Goal: Task Accomplishment & Management: Complete application form

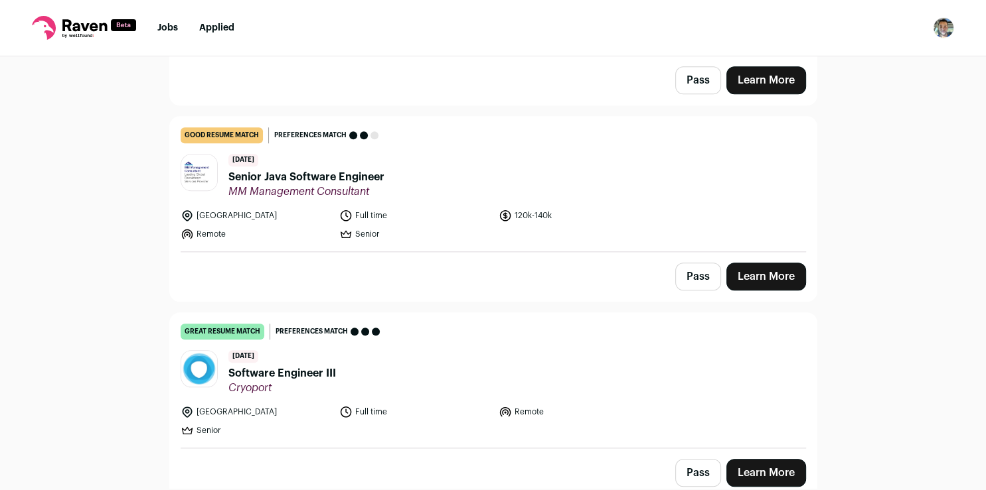
scroll to position [1226, 0]
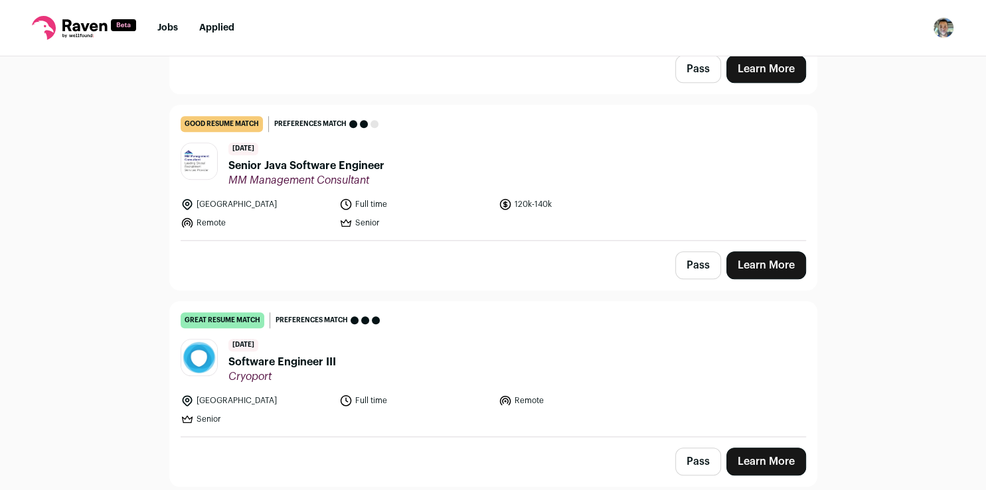
click at [747, 454] on link "Learn More" at bounding box center [766, 462] width 80 height 28
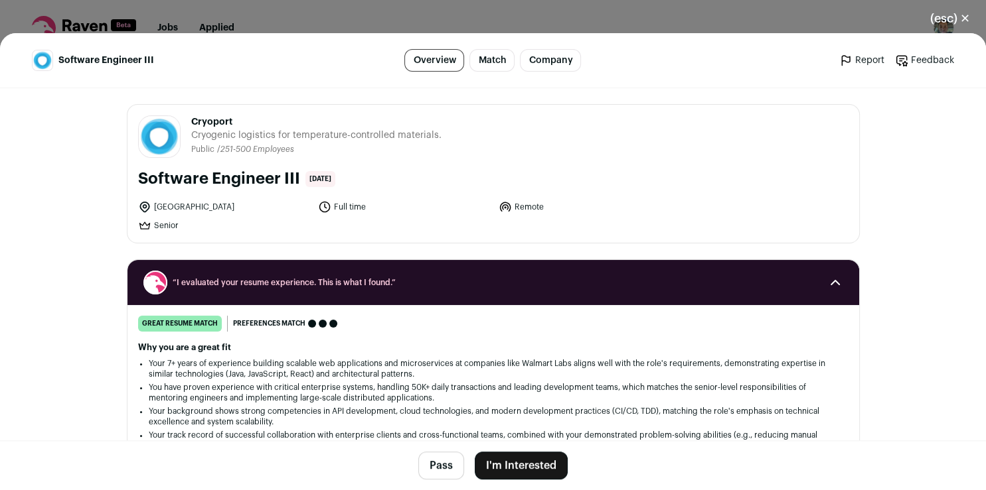
click at [498, 464] on button "I'm Interested" at bounding box center [521, 466] width 93 height 28
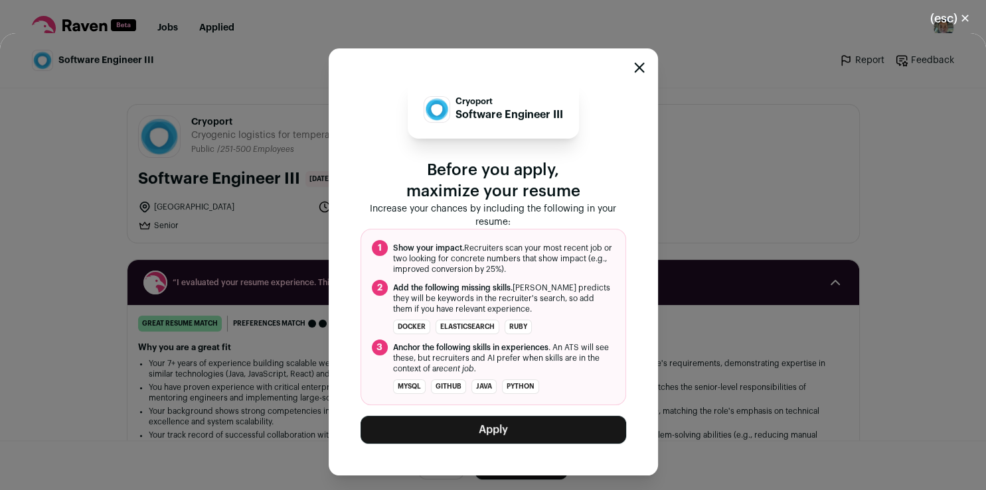
click at [503, 423] on button "Apply" at bounding box center [492, 430] width 265 height 28
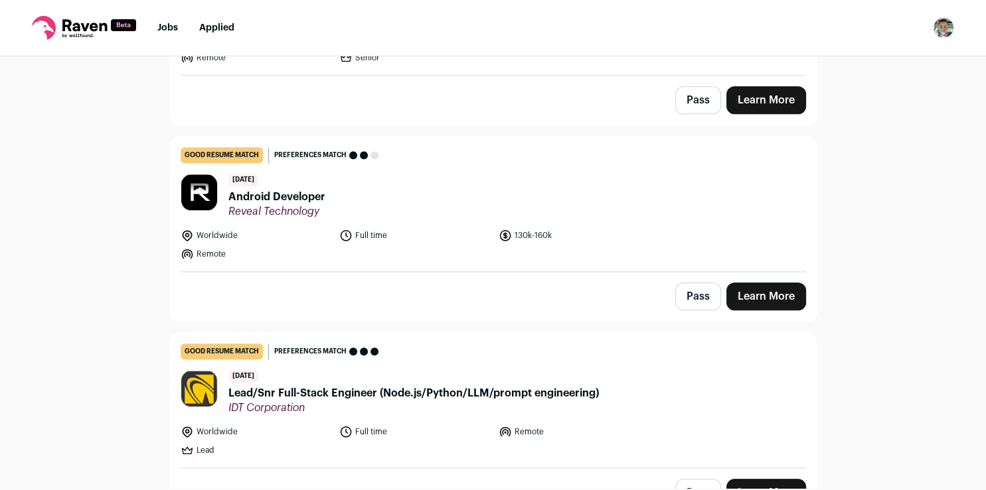
scroll to position [1381, 0]
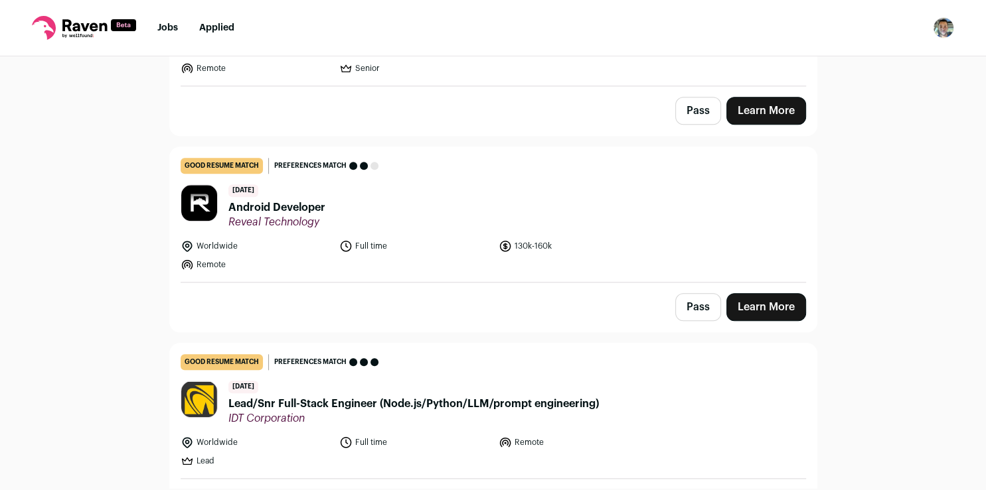
click at [782, 299] on link "Learn More" at bounding box center [766, 307] width 80 height 28
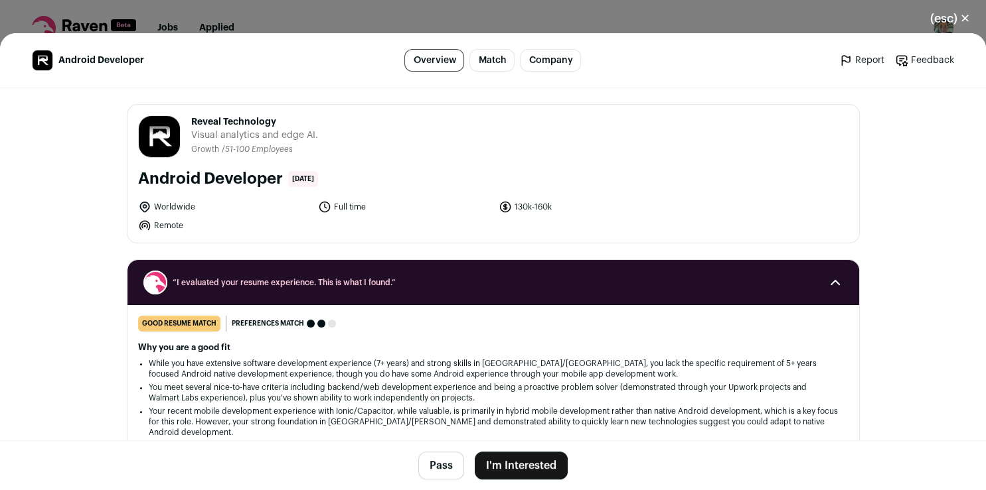
click at [542, 465] on button "I'm Interested" at bounding box center [521, 466] width 93 height 28
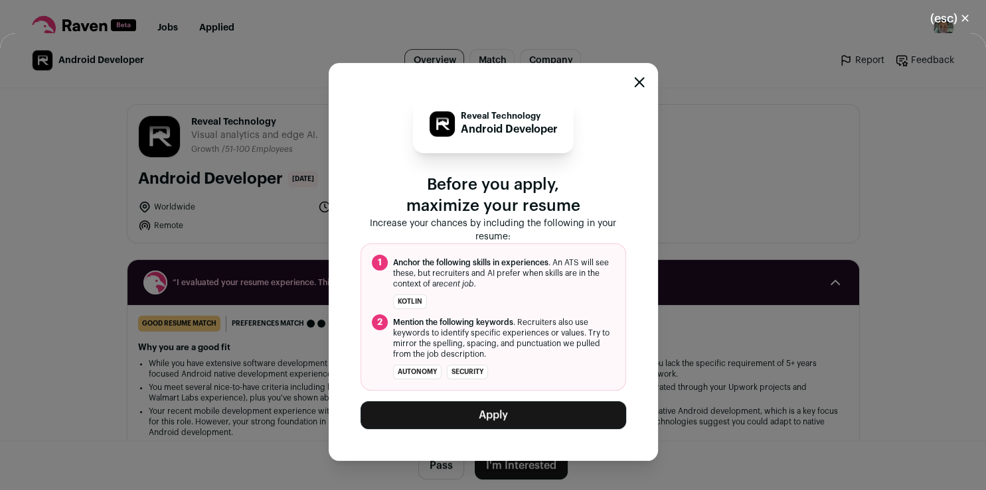
click at [440, 417] on button "Apply" at bounding box center [492, 416] width 265 height 28
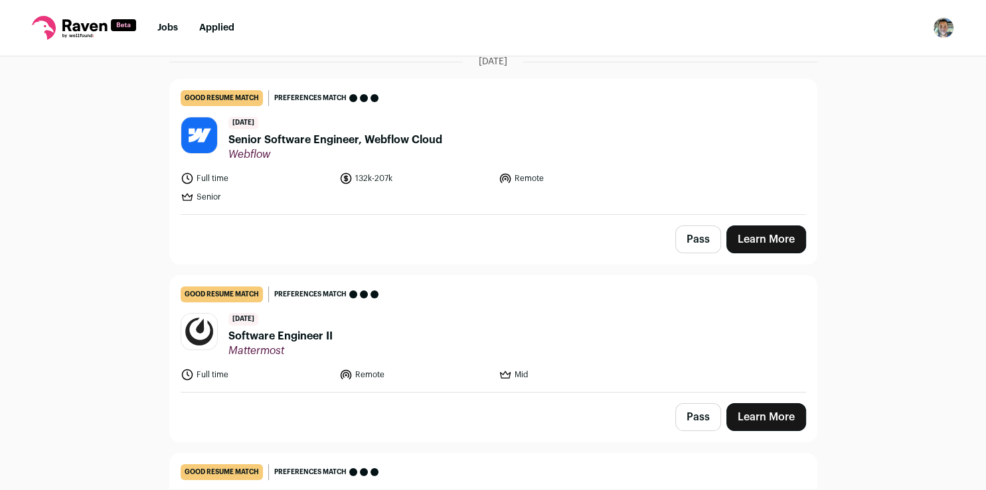
scroll to position [121, 0]
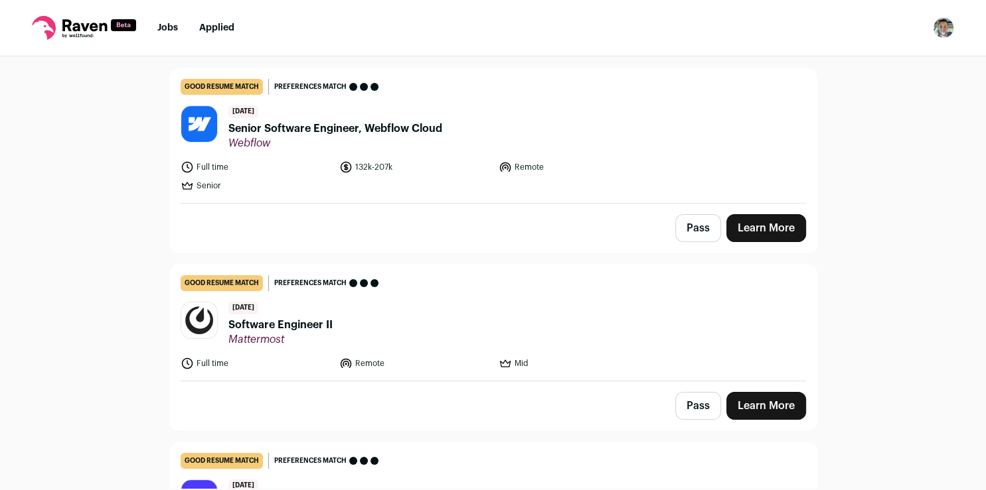
click at [741, 404] on link "Learn More" at bounding box center [766, 406] width 80 height 28
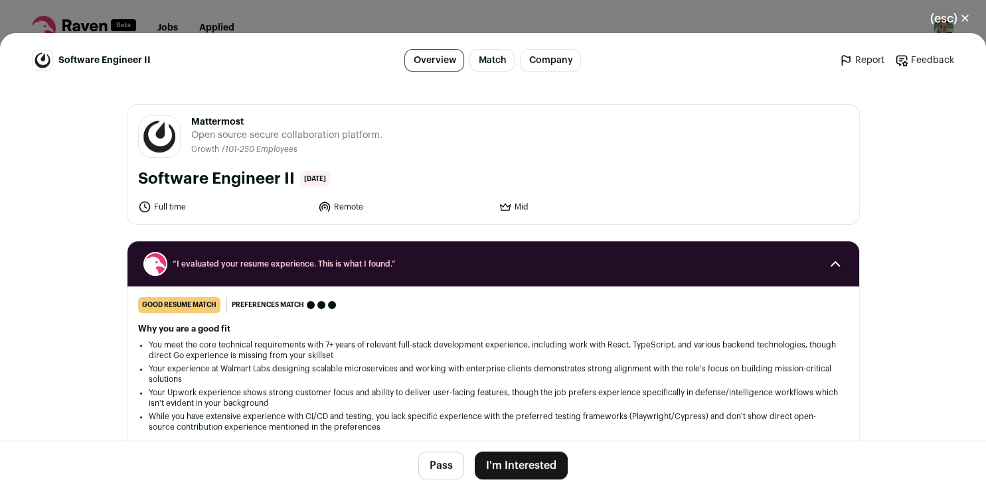
click at [496, 466] on button "I'm Interested" at bounding box center [521, 466] width 93 height 28
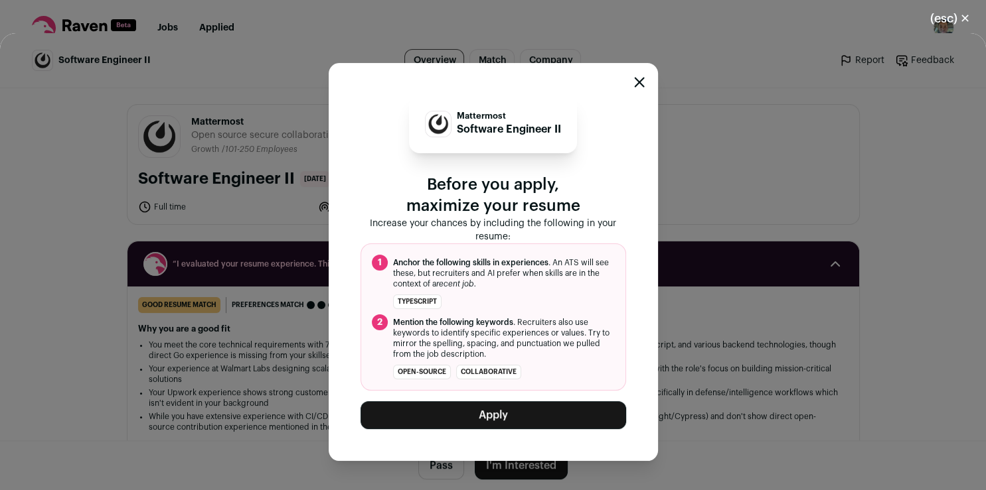
click at [442, 421] on button "Apply" at bounding box center [492, 416] width 265 height 28
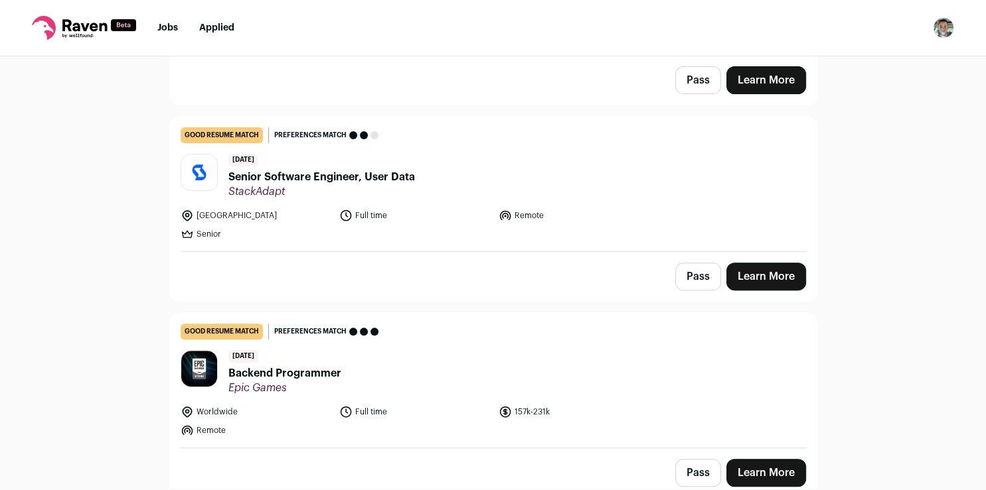
scroll to position [475, 0]
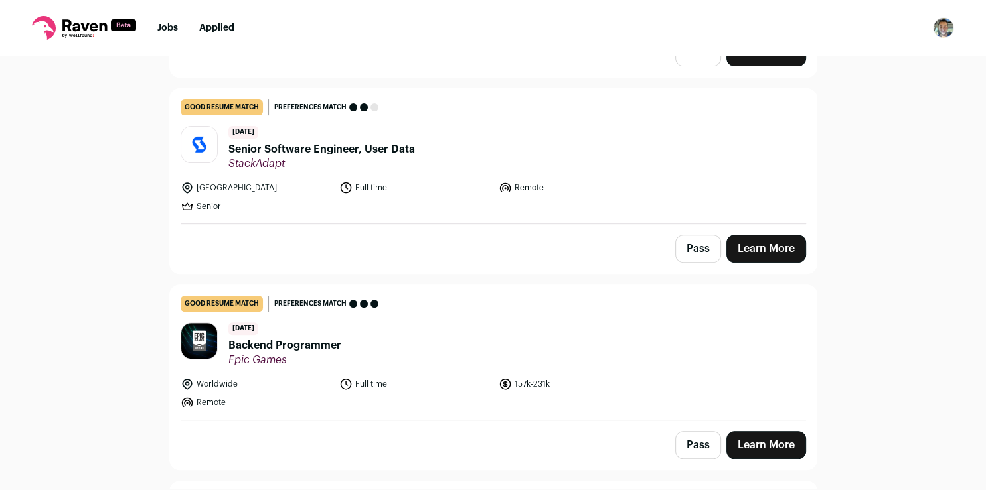
click at [745, 441] on link "Learn More" at bounding box center [766, 445] width 80 height 28
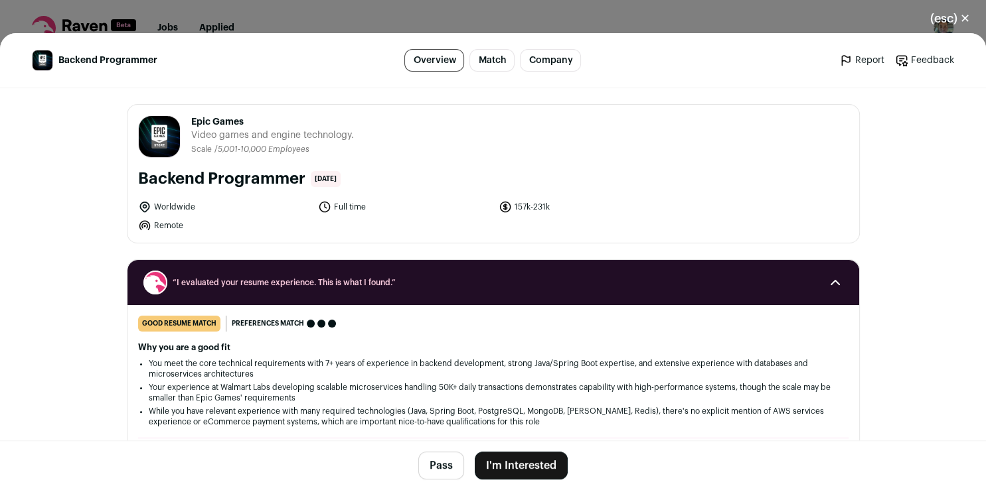
click at [506, 465] on button "I'm Interested" at bounding box center [521, 466] width 93 height 28
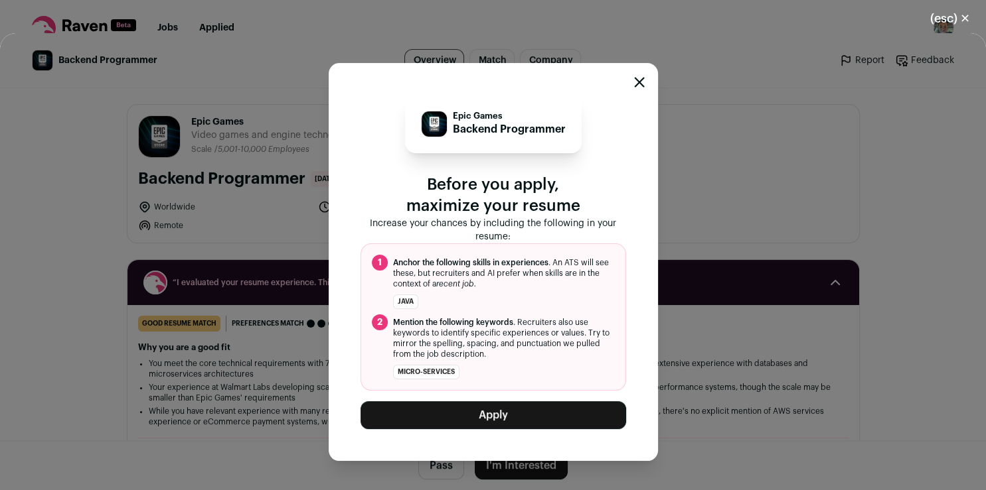
click at [475, 419] on button "Apply" at bounding box center [492, 416] width 265 height 28
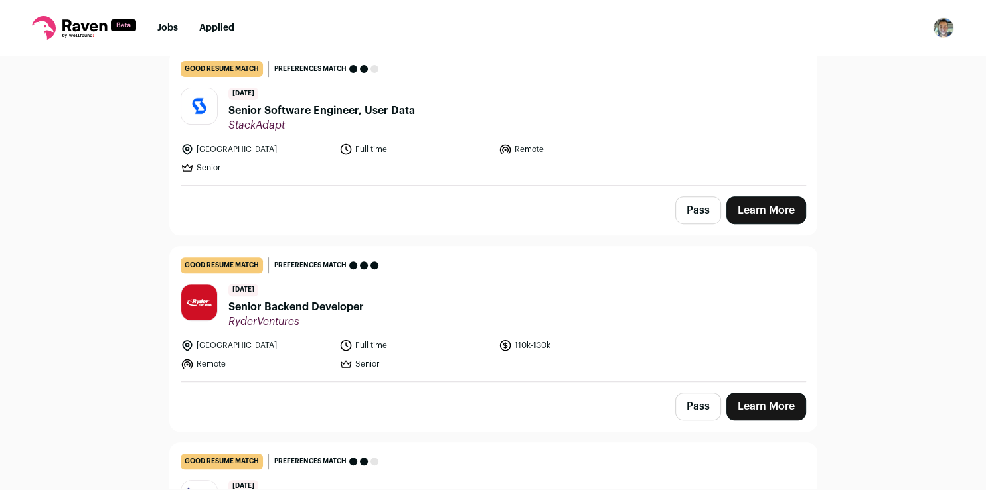
scroll to position [519, 0]
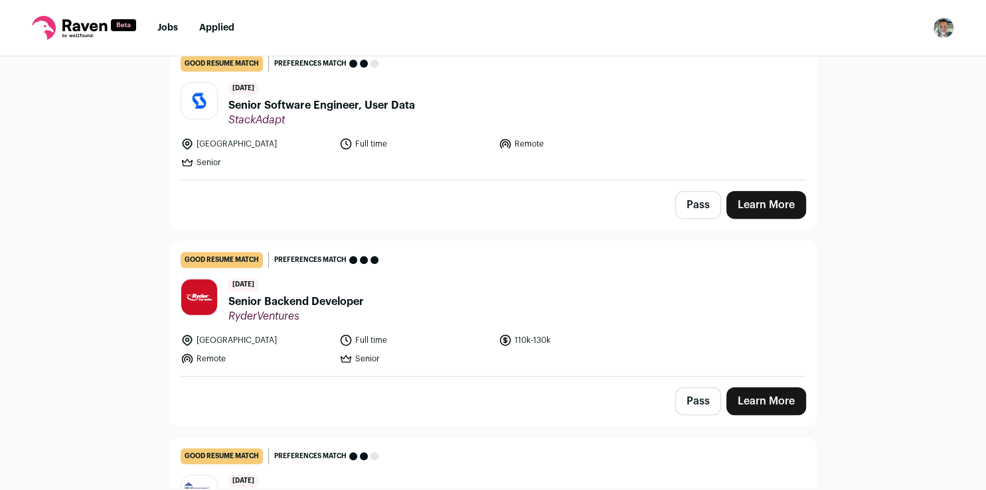
click at [747, 395] on link "Learn More" at bounding box center [766, 402] width 80 height 28
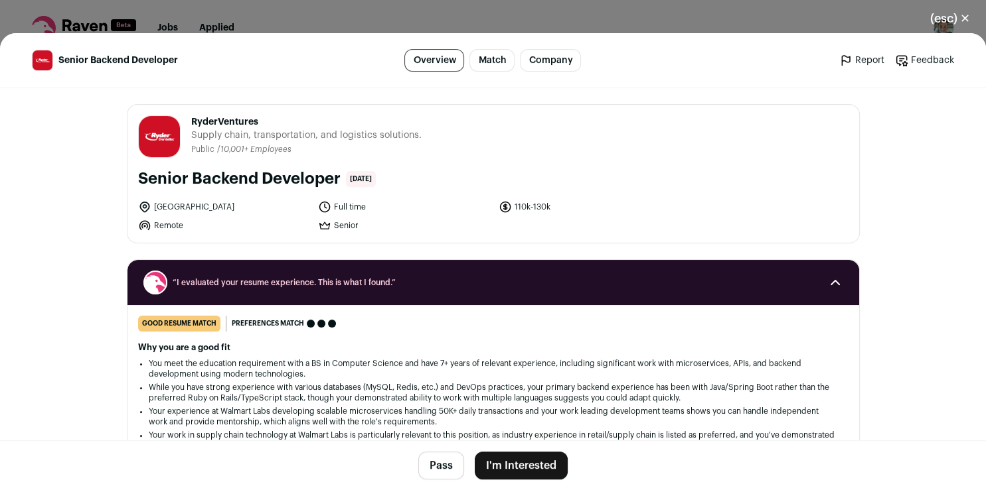
click at [477, 459] on button "I'm Interested" at bounding box center [521, 466] width 93 height 28
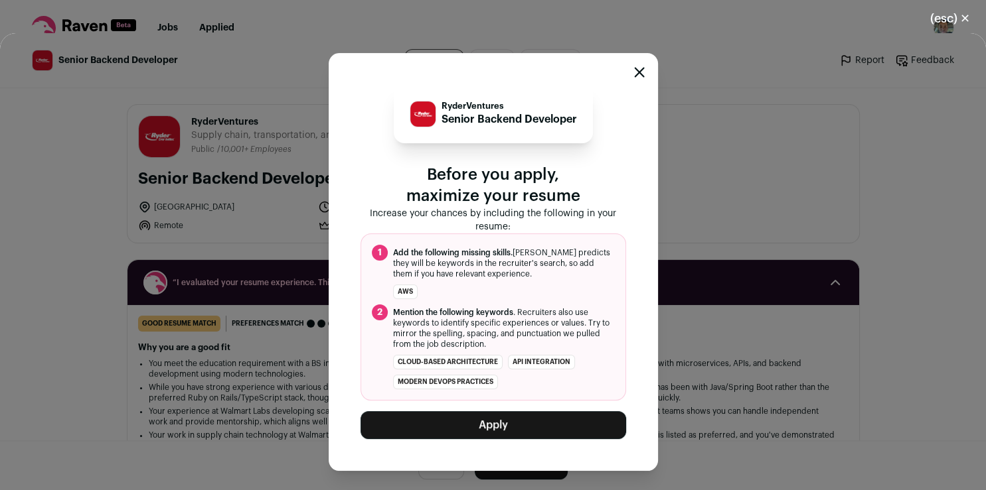
click at [419, 421] on button "Apply" at bounding box center [492, 426] width 265 height 28
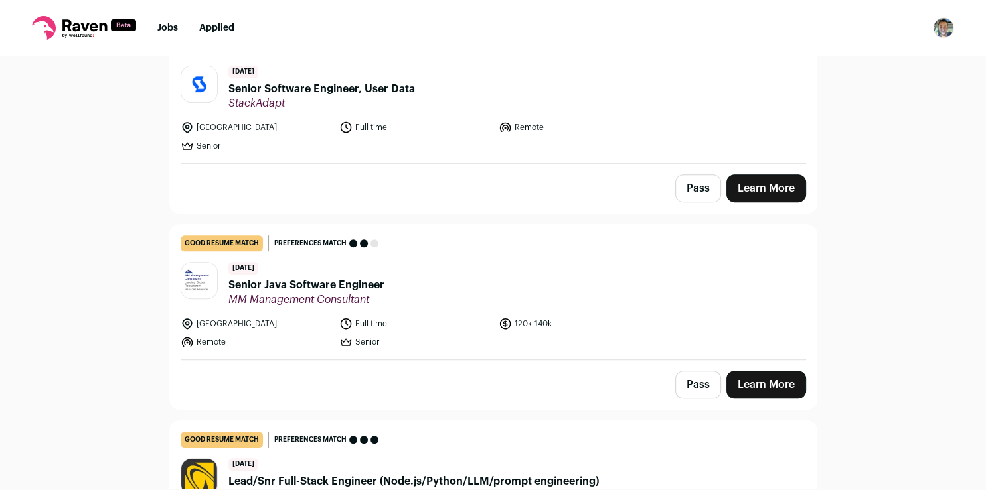
scroll to position [542, 0]
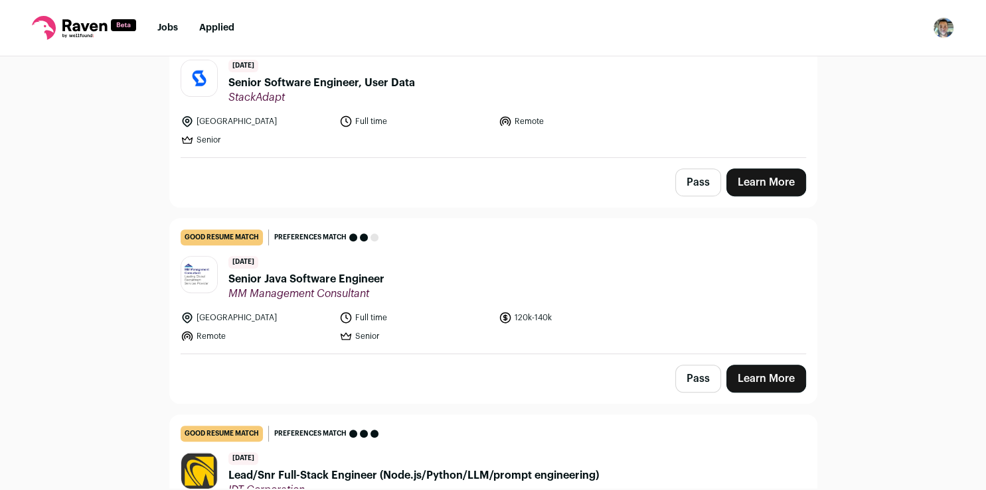
click at [777, 377] on link "Learn More" at bounding box center [766, 379] width 80 height 28
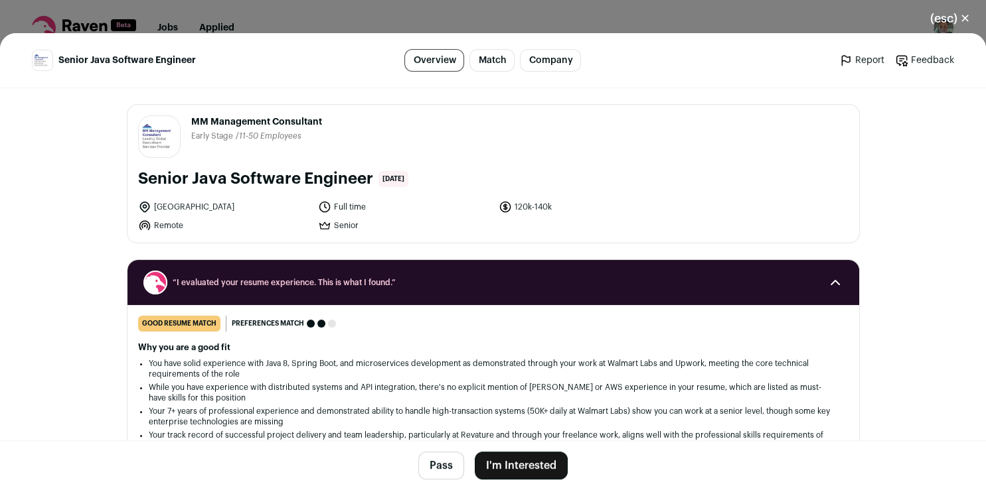
click at [522, 459] on button "I'm Interested" at bounding box center [521, 466] width 93 height 28
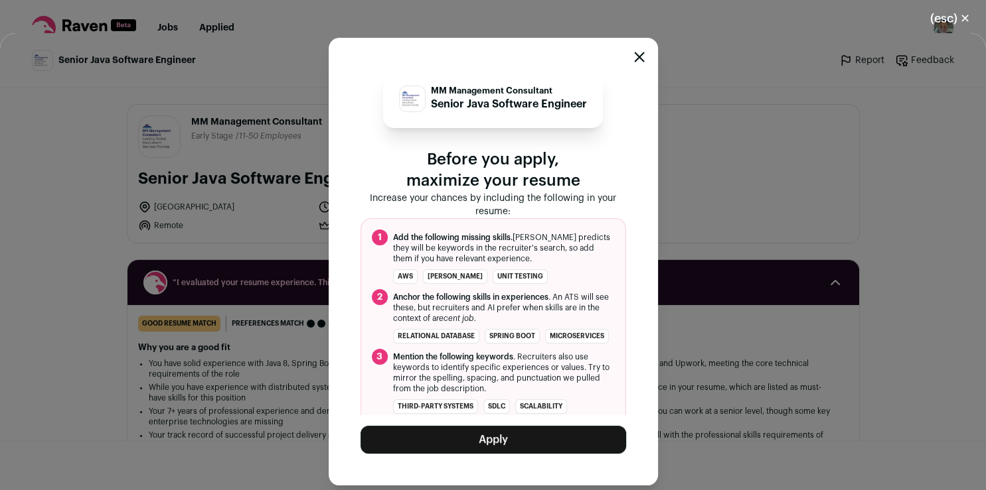
click at [506, 445] on button "Apply" at bounding box center [492, 440] width 265 height 28
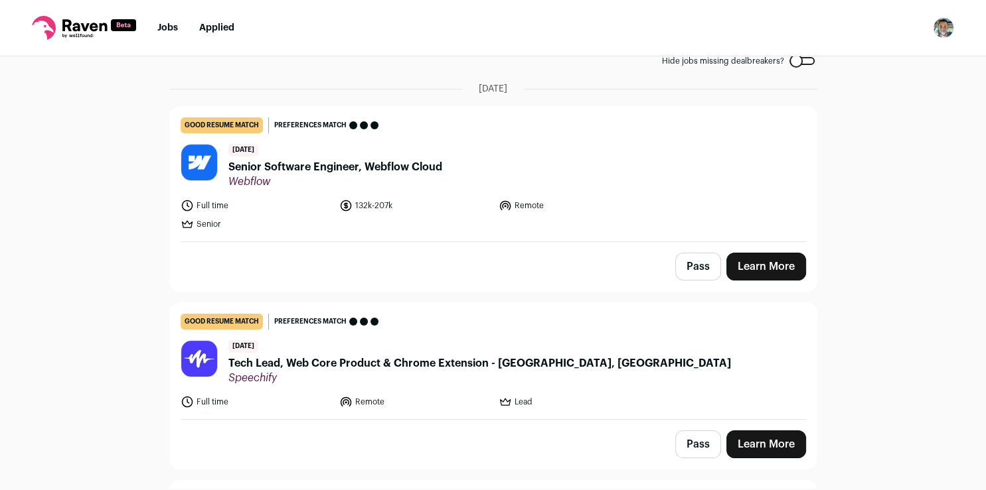
scroll to position [39, 0]
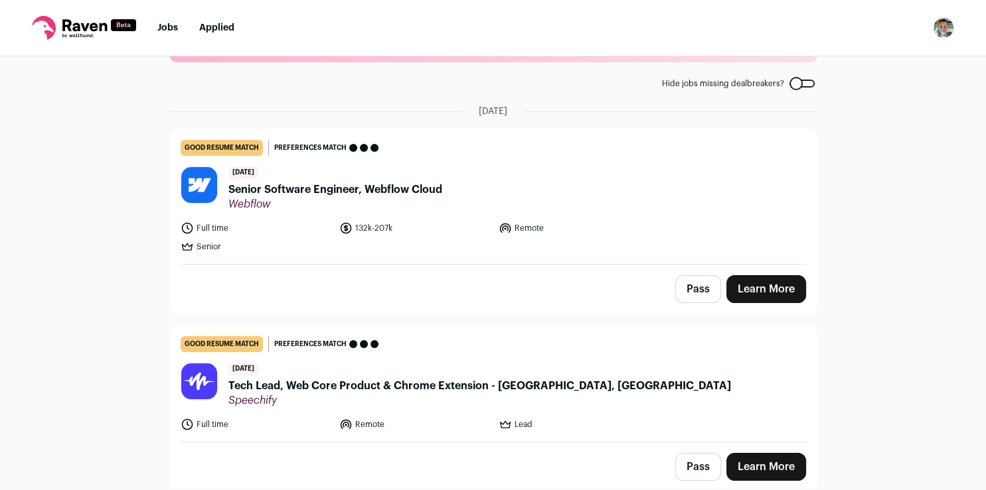
scroll to position [82, 0]
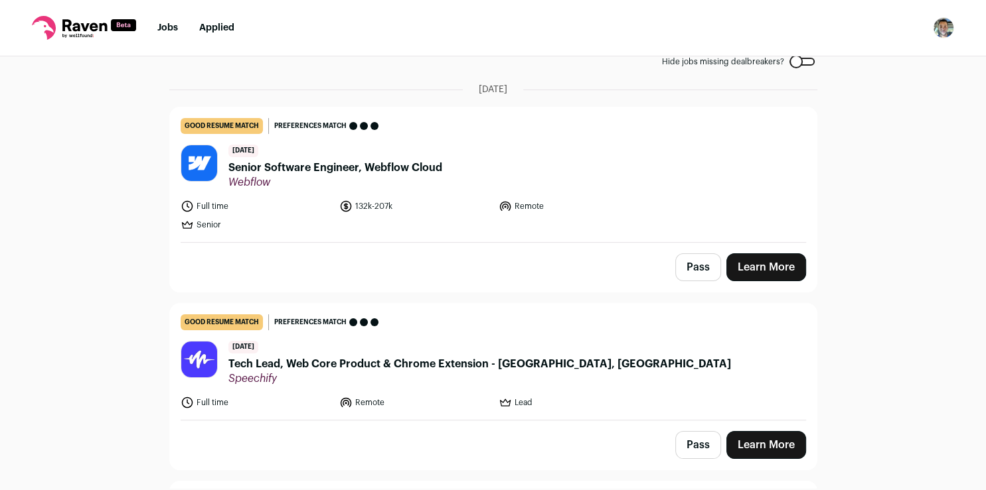
click at [694, 277] on button "Pass" at bounding box center [698, 268] width 46 height 28
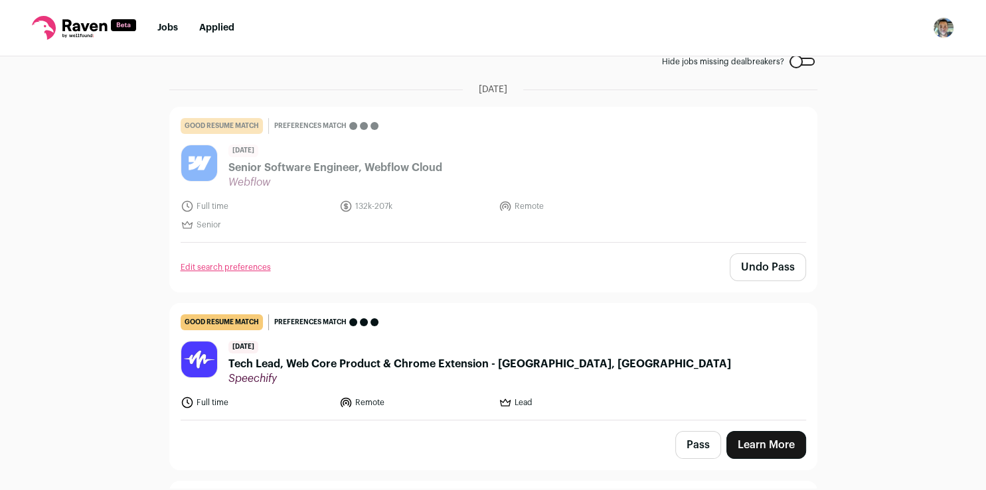
click at [695, 449] on button "Pass" at bounding box center [698, 445] width 46 height 28
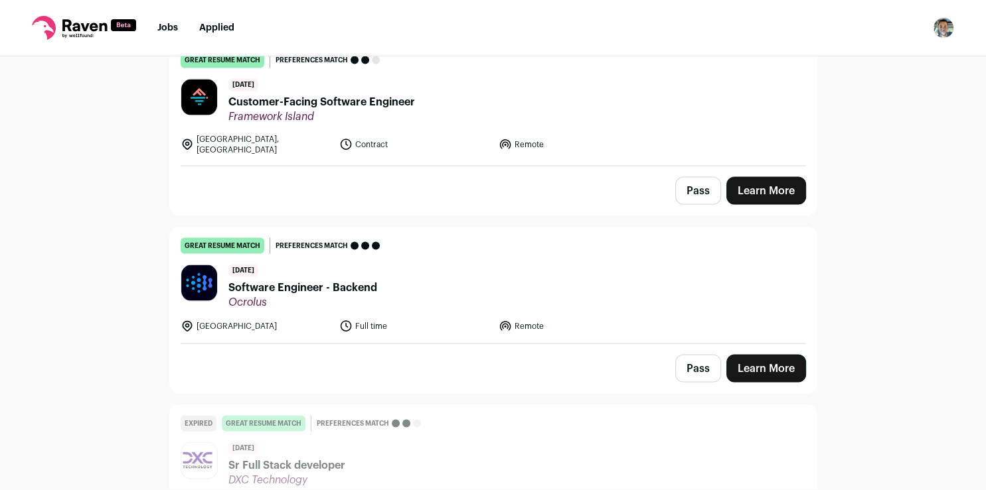
scroll to position [2551, 0]
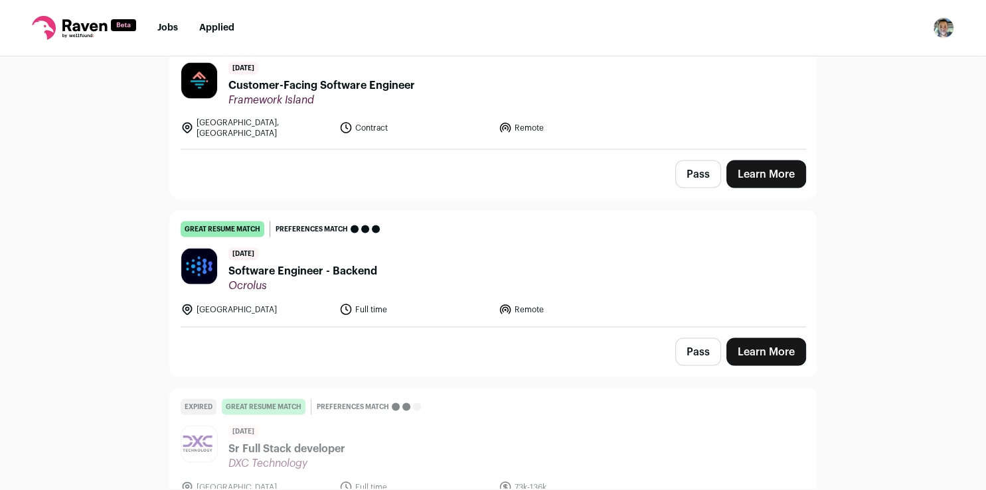
click at [785, 339] on link "Learn More" at bounding box center [766, 353] width 80 height 28
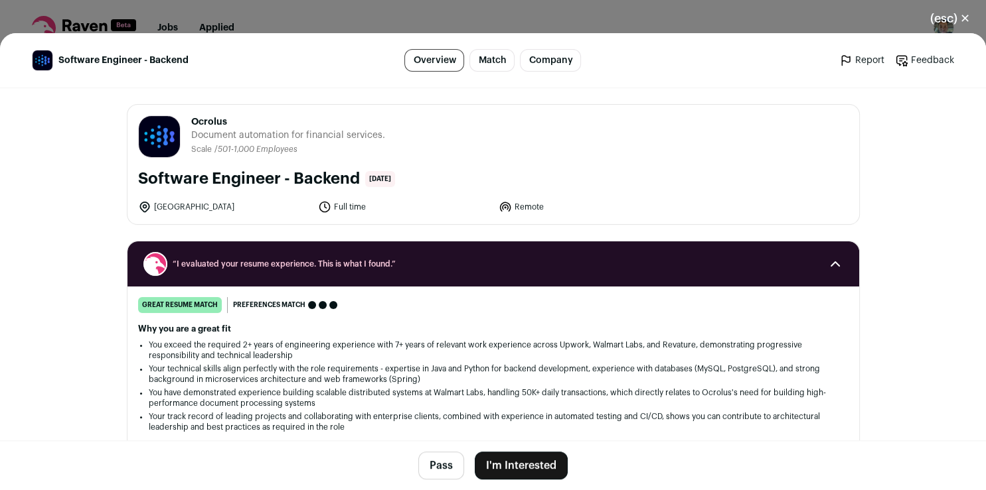
click at [514, 469] on button "I'm Interested" at bounding box center [521, 466] width 93 height 28
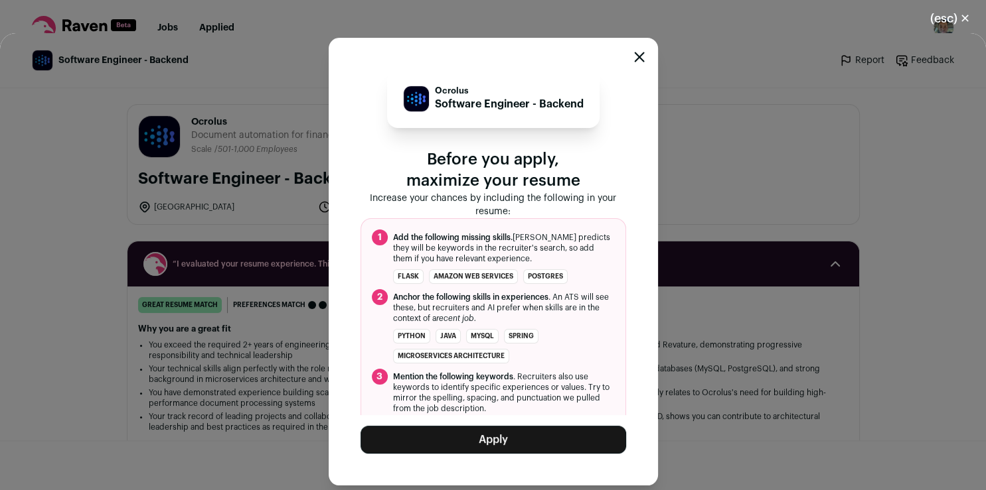
click at [567, 431] on button "Apply" at bounding box center [492, 440] width 265 height 28
